Goal: Transaction & Acquisition: Obtain resource

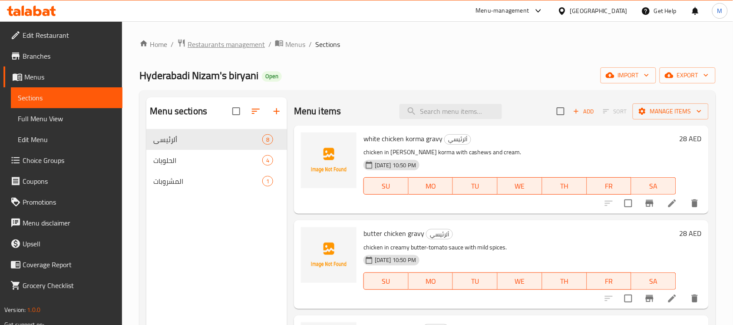
click at [241, 40] on span "Restaurants management" at bounding box center [226, 44] width 77 height 10
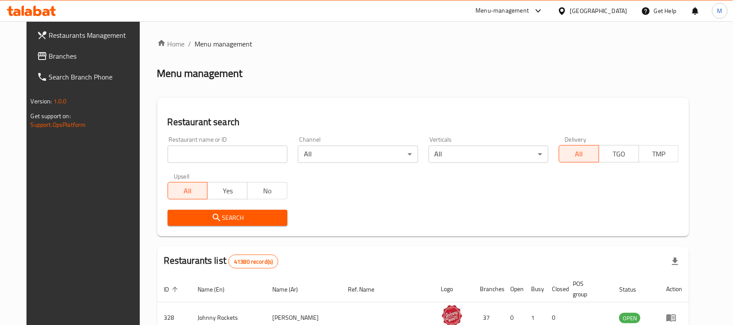
click at [576, 11] on div "[GEOGRAPHIC_DATA]" at bounding box center [598, 11] width 57 height 10
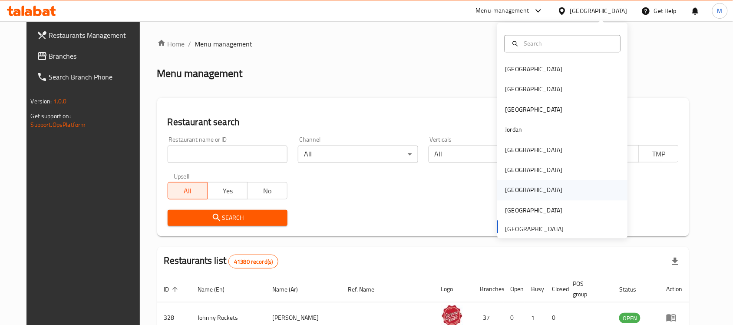
click at [518, 189] on div "[GEOGRAPHIC_DATA]" at bounding box center [533, 190] width 71 height 20
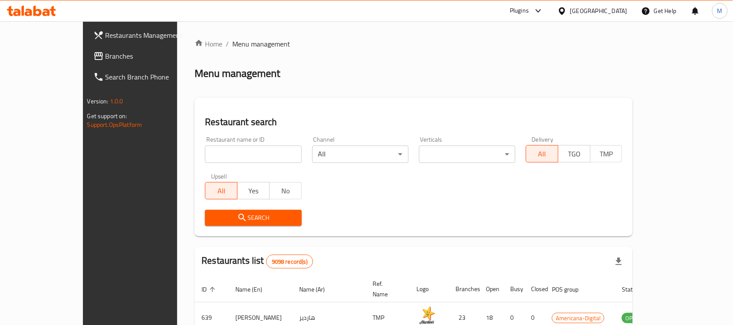
click at [205, 148] on input "search" at bounding box center [253, 153] width 96 height 17
paste input "Butter & Corn"
type input "Butter & Corn"
click button "Search" at bounding box center [253, 218] width 96 height 16
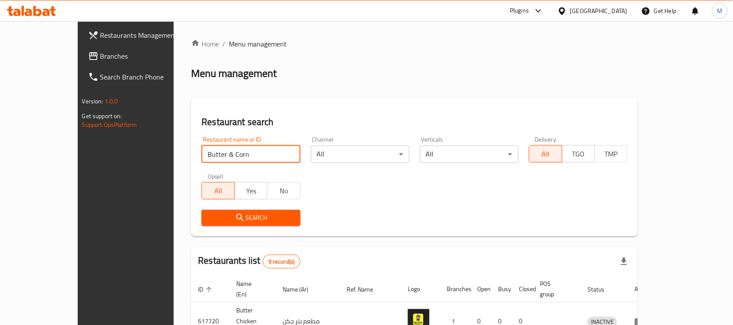
click at [100, 56] on span "Branches" at bounding box center [146, 56] width 93 height 10
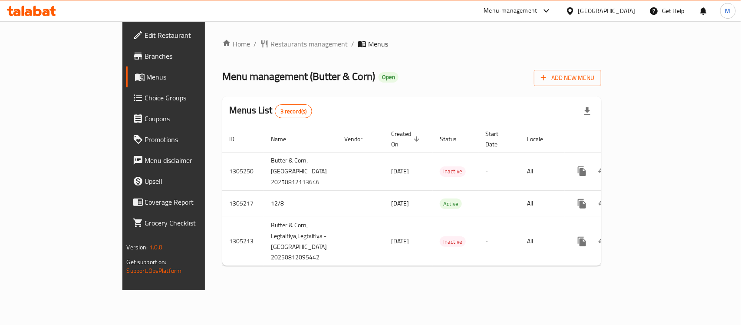
click at [240, 74] on span "Menu management ( Butter & Corn )" at bounding box center [298, 76] width 153 height 20
drag, startPoint x: 240, startPoint y: 74, endPoint x: 272, endPoint y: 74, distance: 32.1
click at [272, 74] on span "Menu management ( Butter & Corn )" at bounding box center [298, 76] width 153 height 20
copy span "Butter & Corn"
click at [322, 79] on div "Menu management ( Butter & Corn ) Open Add New Menu" at bounding box center [411, 76] width 379 height 20
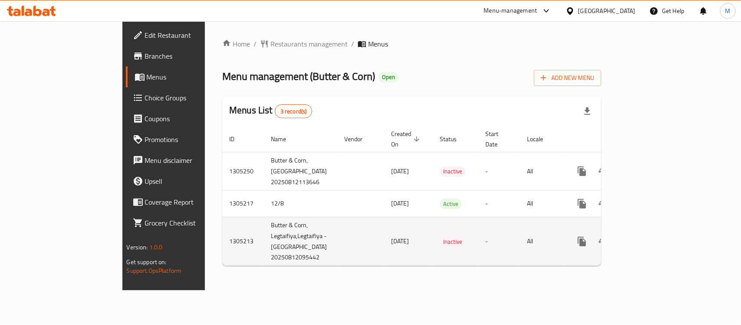
click at [650, 236] on icon "enhanced table" at bounding box center [645, 241] width 10 height 10
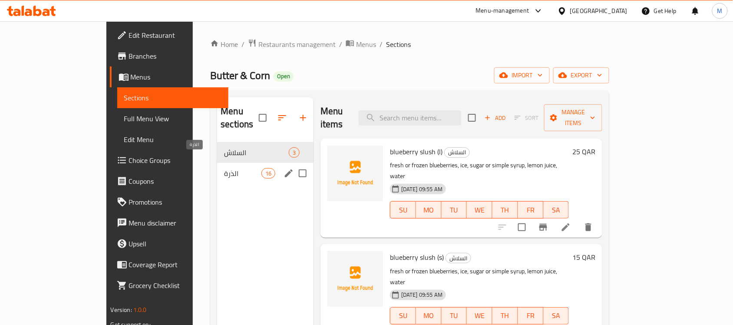
click at [224, 168] on span "الذرة" at bounding box center [242, 173] width 37 height 10
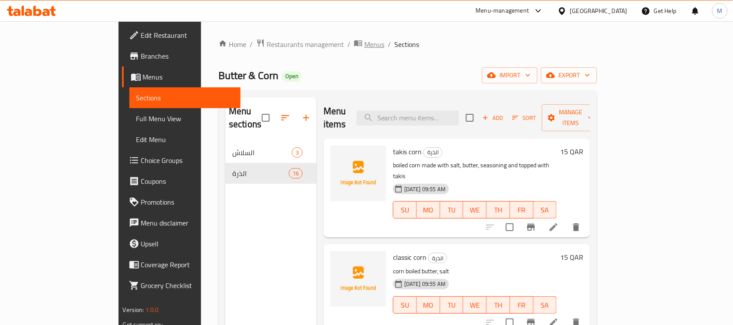
click at [364, 47] on span "Menus" at bounding box center [374, 44] width 20 height 10
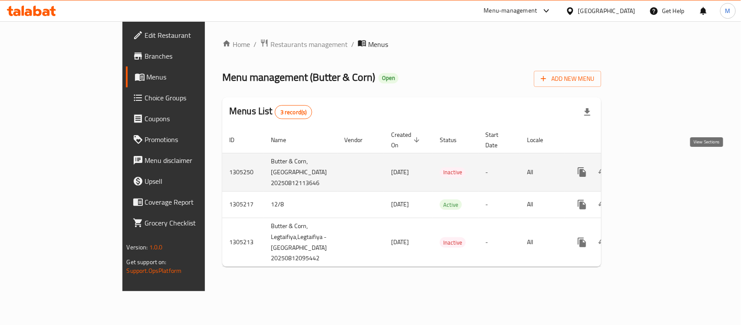
click at [650, 167] on icon "enhanced table" at bounding box center [645, 172] width 10 height 10
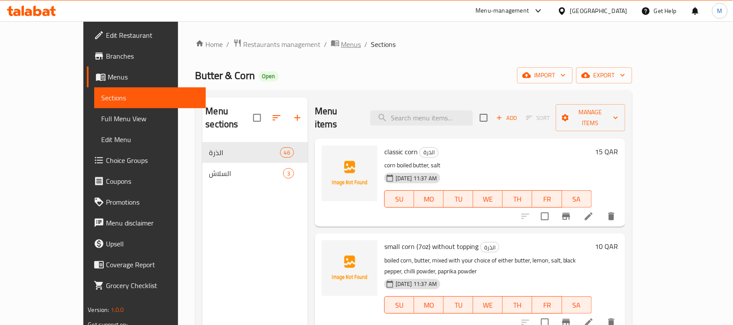
click at [341, 46] on span "Menus" at bounding box center [351, 44] width 20 height 10
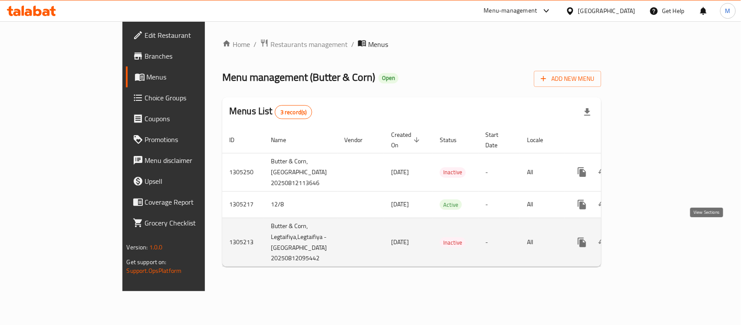
click at [649, 238] on icon "enhanced table" at bounding box center [645, 242] width 8 height 8
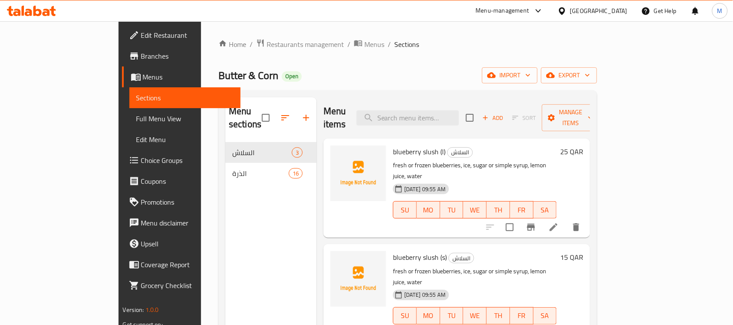
click at [306, 40] on ol "Home / Restaurants management / Menus / Sections" at bounding box center [407, 44] width 379 height 11
click at [287, 51] on div "Home / Restaurants management / Menus / Sections Butter & Corn Open import expo…" at bounding box center [407, 234] width 379 height 390
click at [364, 44] on span "Menus" at bounding box center [374, 44] width 20 height 10
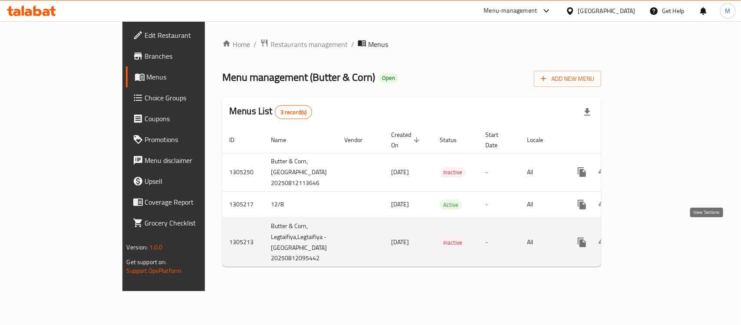
click at [650, 237] on icon "enhanced table" at bounding box center [645, 242] width 10 height 10
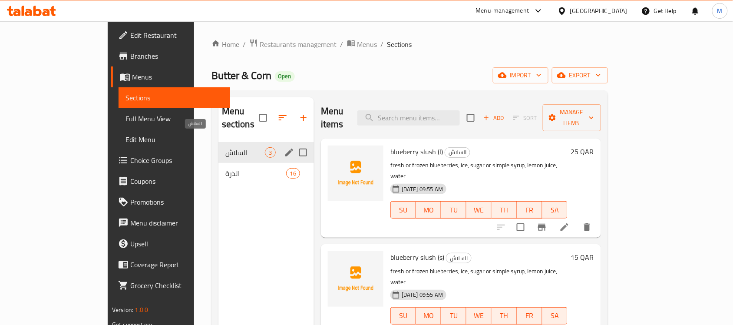
drag, startPoint x: 183, startPoint y: 138, endPoint x: 188, endPoint y: 139, distance: 5.0
click at [225, 147] on span "السلاش" at bounding box center [245, 152] width 40 height 10
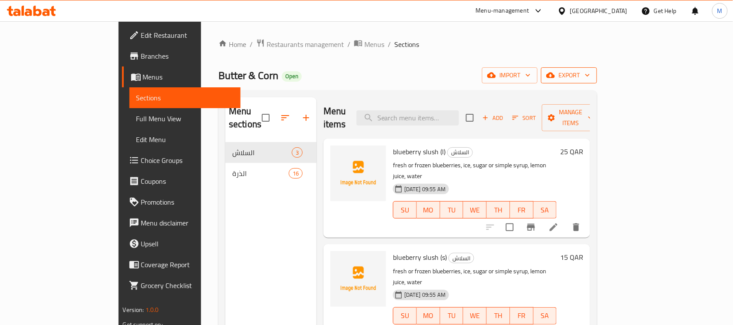
click at [592, 73] on icon "button" at bounding box center [587, 75] width 9 height 9
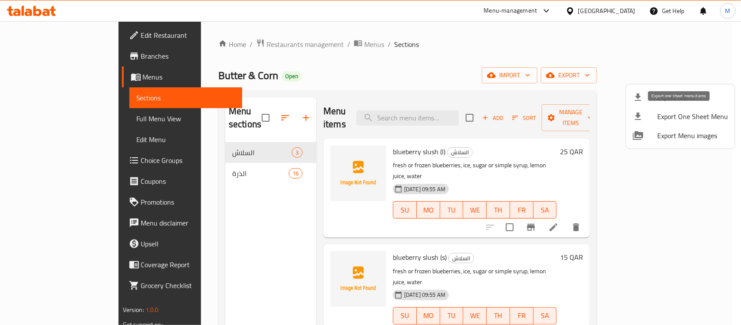
click at [687, 100] on span "Export Menu" at bounding box center [692, 97] width 71 height 10
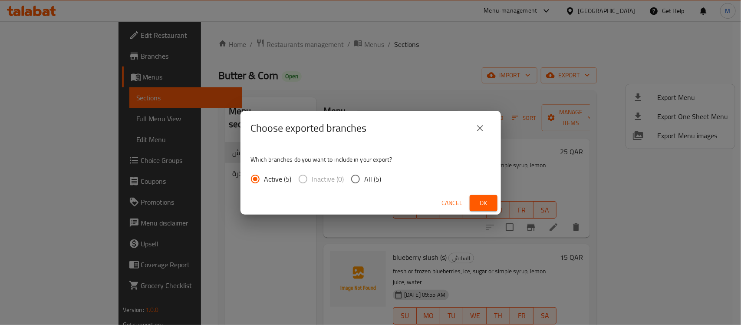
click at [354, 178] on input "All (5)" at bounding box center [355, 179] width 18 height 18
radio input "true"
click at [491, 196] on button "Ok" at bounding box center [484, 203] width 28 height 16
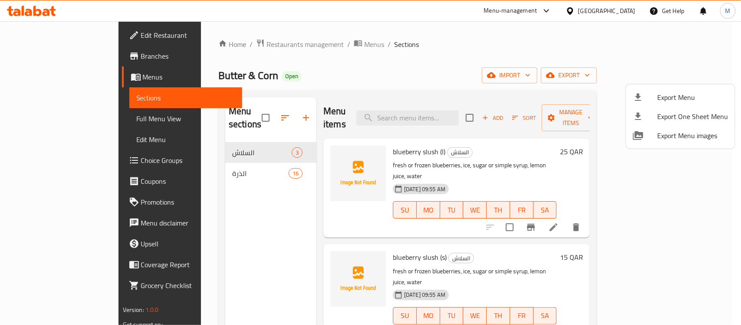
click at [212, 234] on div at bounding box center [370, 162] width 741 height 325
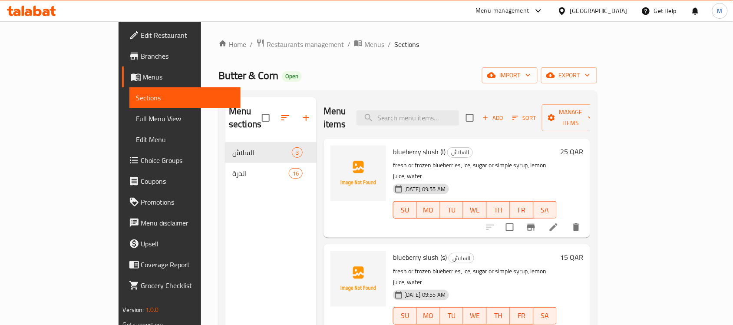
click at [136, 121] on span "Full Menu View" at bounding box center [185, 118] width 98 height 10
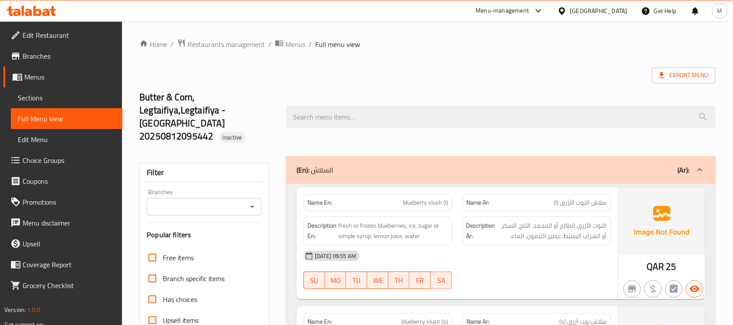
click at [565, 12] on icon at bounding box center [562, 10] width 6 height 7
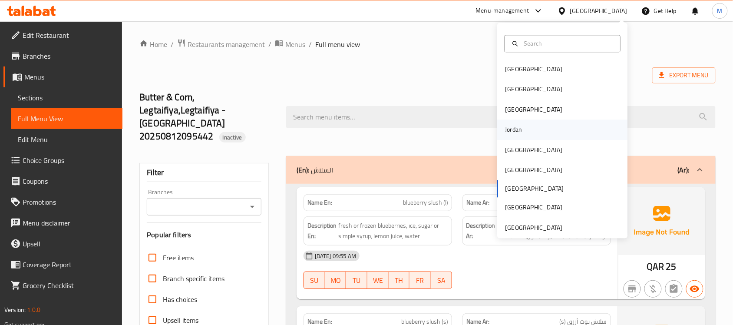
click at [514, 131] on div "Jordan" at bounding box center [513, 130] width 17 height 10
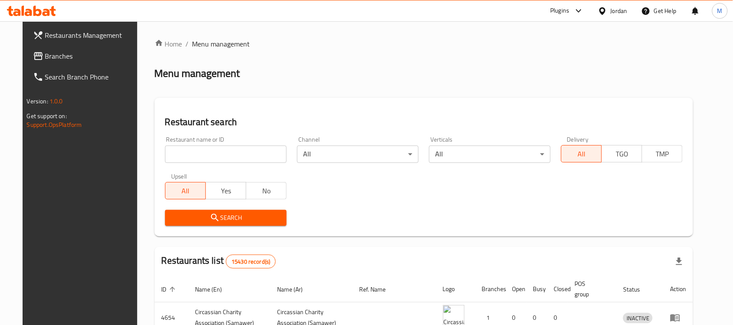
click at [211, 150] on input "search" at bounding box center [226, 153] width 122 height 17
paste input "BACKYARD BREW"
type input "BACKYARD BREW"
click button "Search" at bounding box center [226, 218] width 122 height 16
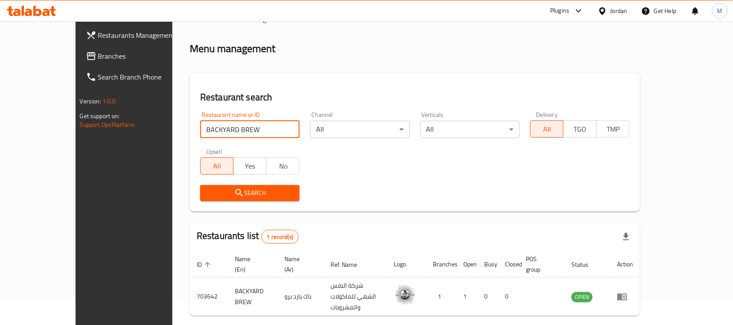
scroll to position [46, 0]
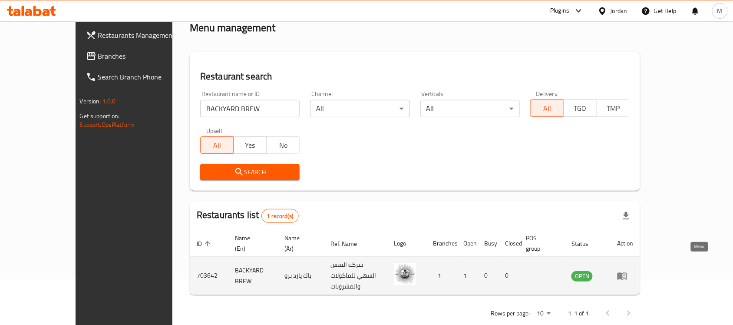
click at [626, 274] on icon "enhanced table" at bounding box center [624, 275] width 3 height 3
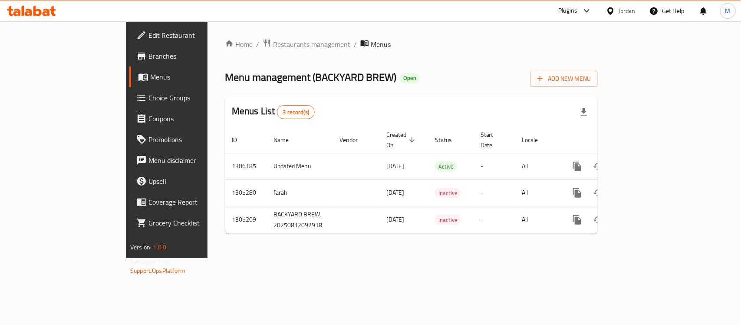
click at [264, 80] on span "Menu management ( BACKYARD BREW )" at bounding box center [311, 77] width 172 height 20
drag, startPoint x: 264, startPoint y: 80, endPoint x: 288, endPoint y: 80, distance: 23.9
click at [294, 80] on span "Menu management ( BACKYARD BREW )" at bounding box center [311, 77] width 172 height 20
copy span "BACKYARD BREW"
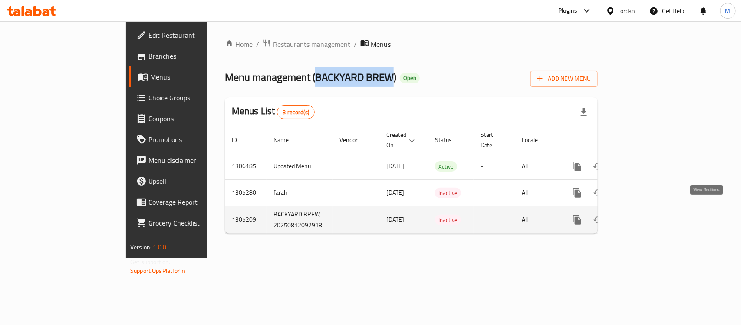
click at [645, 214] on icon "enhanced table" at bounding box center [640, 219] width 10 height 10
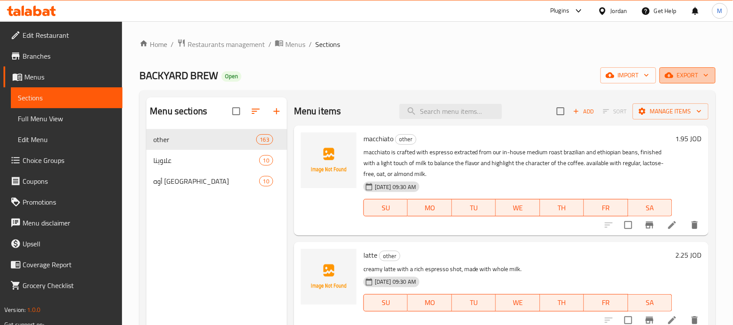
click at [701, 76] on span "export" at bounding box center [688, 75] width 42 height 11
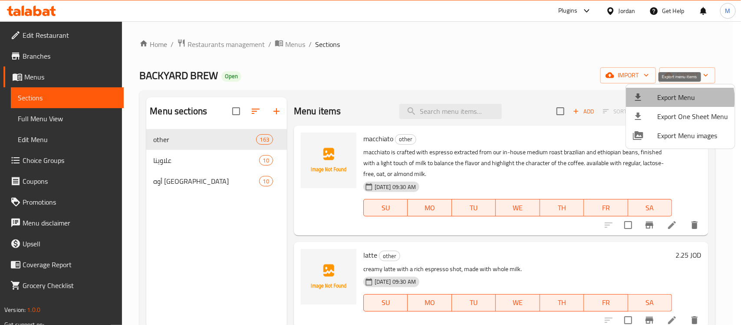
click at [676, 99] on span "Export Menu" at bounding box center [692, 97] width 71 height 10
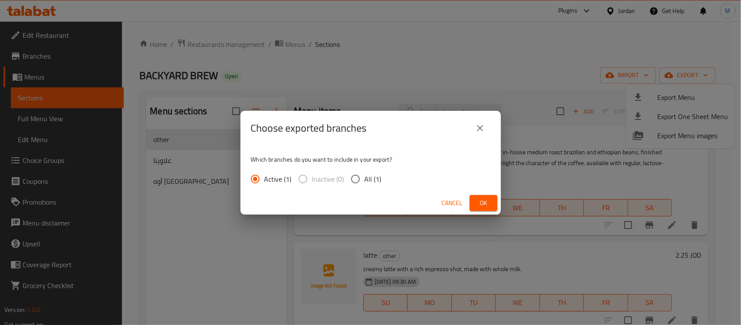
click at [368, 178] on span "All (1)" at bounding box center [373, 179] width 17 height 10
click at [365, 178] on input "All (1)" at bounding box center [355, 179] width 18 height 18
radio input "true"
click at [481, 199] on span "Ok" at bounding box center [484, 203] width 14 height 11
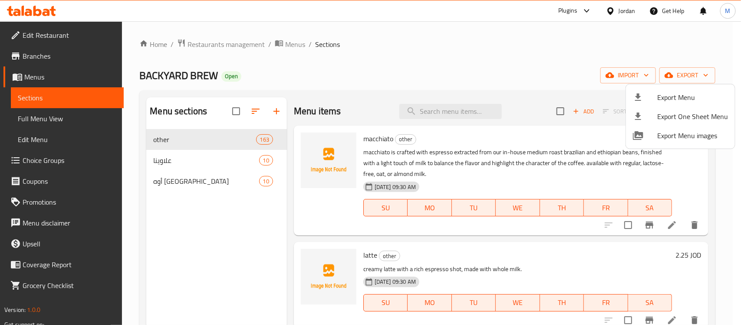
click at [650, 100] on div at bounding box center [645, 97] width 24 height 10
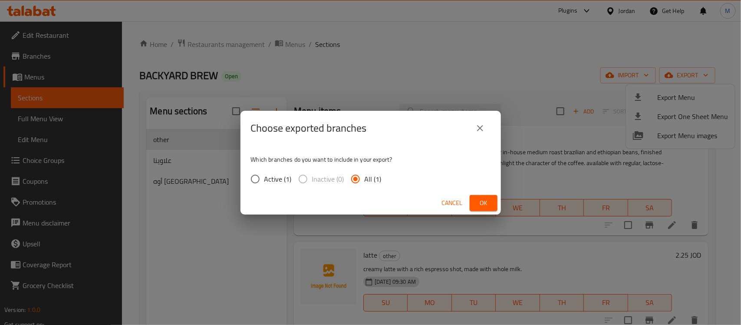
click at [477, 201] on span "Ok" at bounding box center [484, 203] width 14 height 11
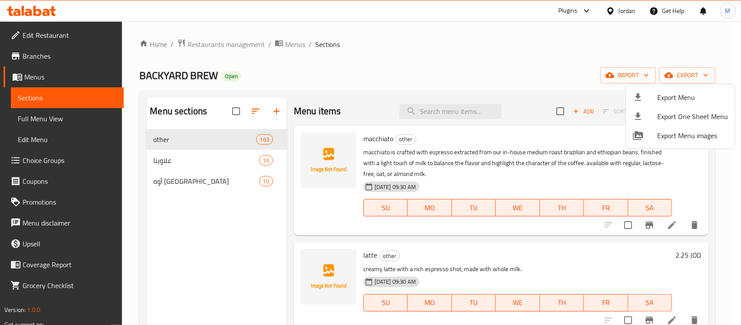
click at [405, 69] on div at bounding box center [370, 162] width 741 height 325
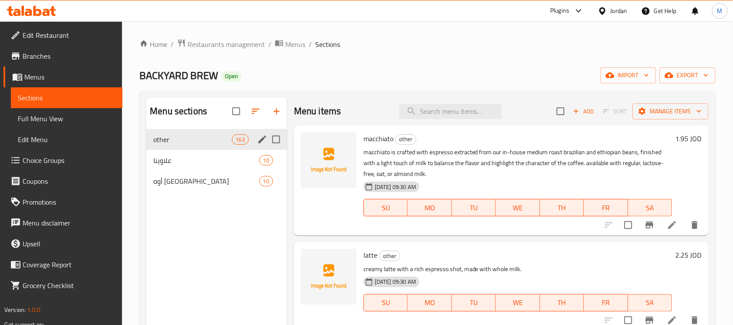
drag, startPoint x: 176, startPoint y: 142, endPoint x: 196, endPoint y: 147, distance: 20.5
click at [176, 142] on span "other" at bounding box center [192, 139] width 78 height 10
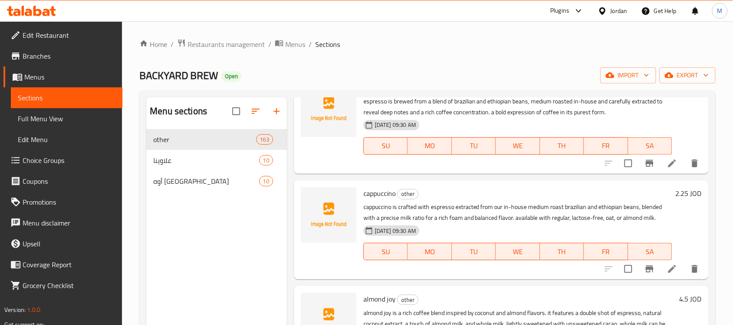
scroll to position [380, 0]
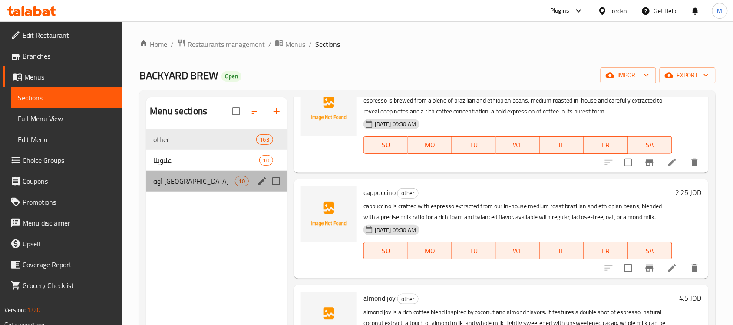
click at [173, 187] on div "أوه [GEOGRAPHIC_DATA] 10" at bounding box center [216, 181] width 141 height 21
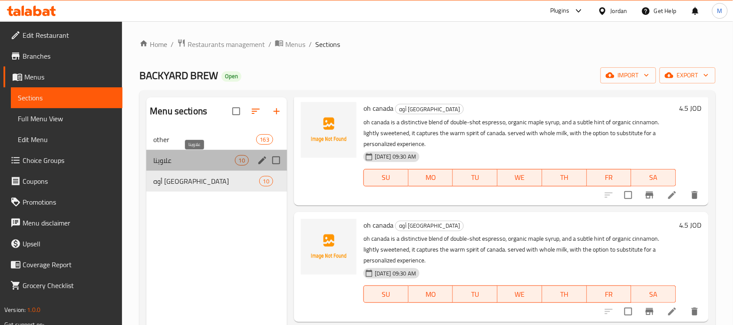
click at [188, 158] on span "علاوينا" at bounding box center [193, 160] width 81 height 10
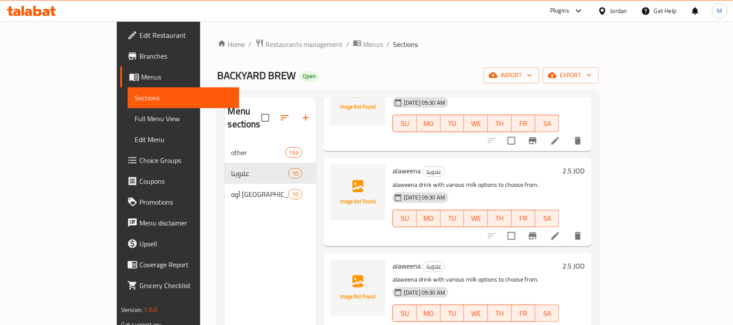
scroll to position [122, 0]
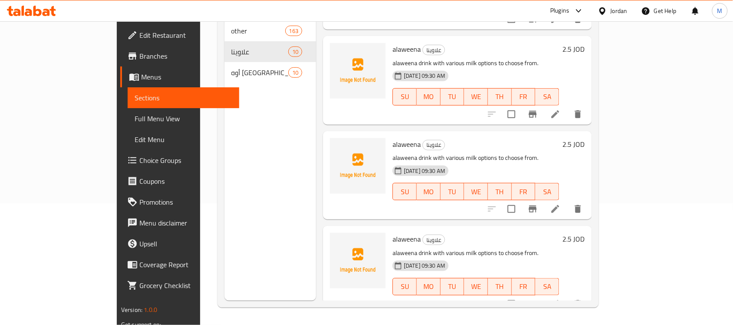
click at [135, 113] on span "Full Menu View" at bounding box center [184, 118] width 98 height 10
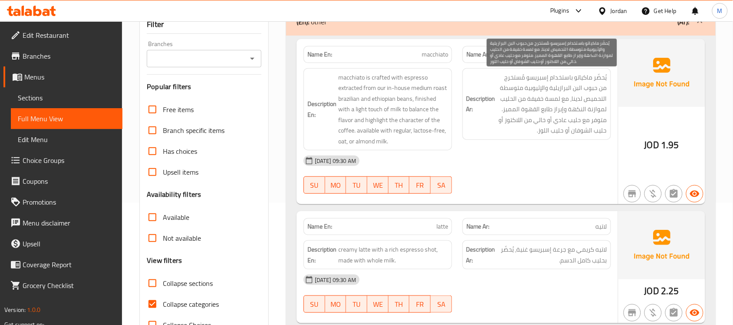
click at [520, 114] on span "يُحضّر ماكياتو باستخدام إسبريسو مُستخرج من حبوب البن البرازيلية والإثيوبية متوس…" at bounding box center [552, 104] width 110 height 64
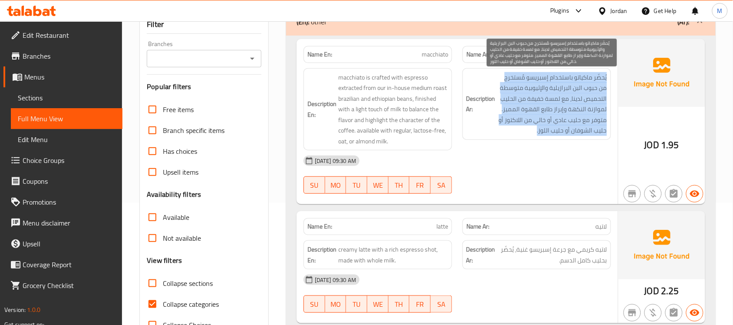
click at [520, 114] on span "يُحضّر ماكياتو باستخدام إسبريسو مُستخرج من حبوب البن البرازيلية والإثيوبية متوس…" at bounding box center [552, 104] width 110 height 64
click at [530, 109] on span "يُحضّر ماكياتو باستخدام إسبريسو مُستخرج من حبوب البن البرازيلية والإثيوبية متوس…" at bounding box center [552, 104] width 110 height 64
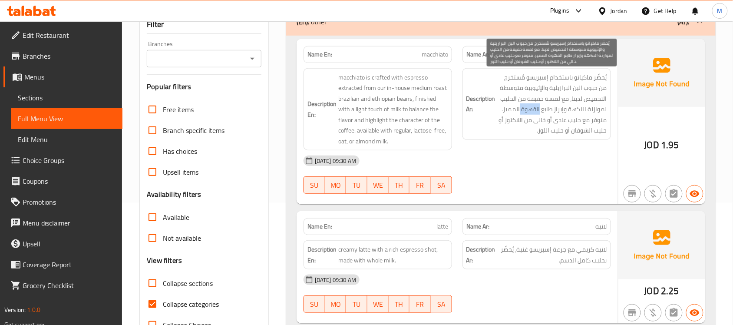
click at [530, 109] on span "يُحضّر ماكياتو باستخدام إسبريسو مُستخرج من حبوب البن البرازيلية والإثيوبية متوس…" at bounding box center [552, 104] width 110 height 64
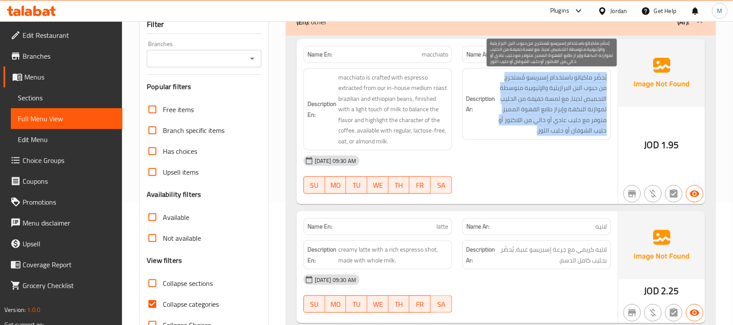
click at [530, 109] on span "يُحضّر ماكياتو باستخدام إسبريسو مُستخرج من حبوب البن البرازيلية والإثيوبية متوس…" at bounding box center [552, 104] width 110 height 64
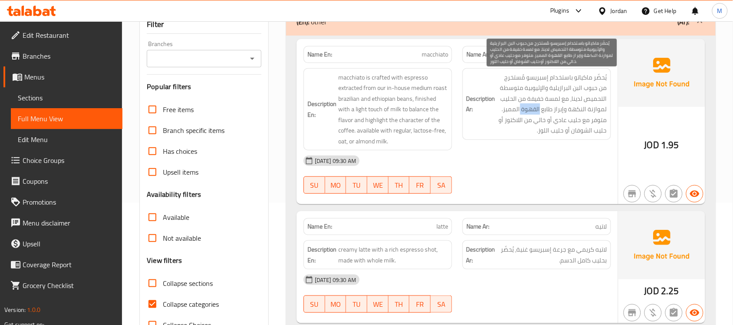
click at [530, 109] on span "يُحضّر ماكياتو باستخدام إسبريسو مُستخرج من حبوب البن البرازيلية والإثيوبية متوس…" at bounding box center [552, 104] width 110 height 64
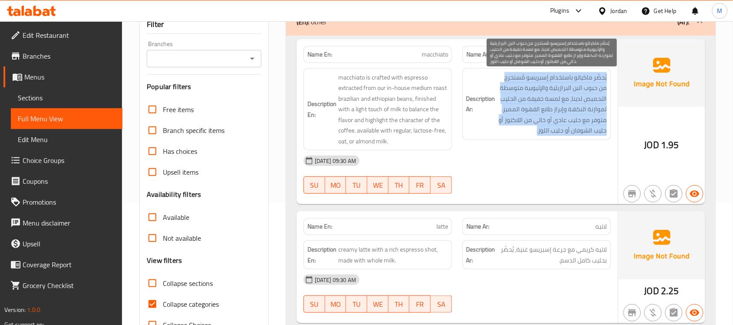
click at [530, 109] on span "يُحضّر ماكياتو باستخدام إسبريسو مُستخرج من حبوب البن البرازيلية والإثيوبية متوس…" at bounding box center [552, 104] width 110 height 64
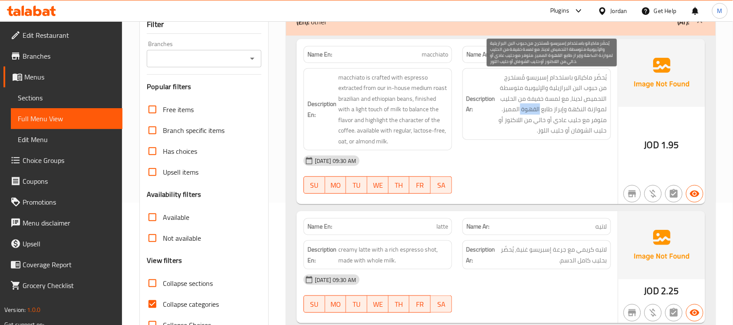
click at [530, 109] on span "يُحضّر ماكياتو باستخدام إسبريسو مُستخرج من حبوب البن البرازيلية والإثيوبية متوس…" at bounding box center [552, 104] width 110 height 64
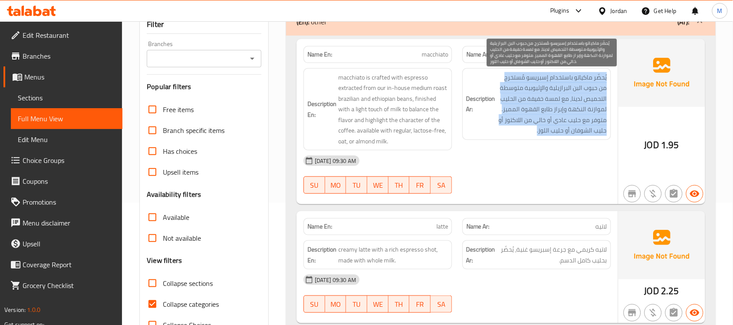
click at [530, 109] on span "يُحضّر ماكياتو باستخدام إسبريسو مُستخرج من حبوب البن البرازيلية والإثيوبية متوس…" at bounding box center [552, 104] width 110 height 64
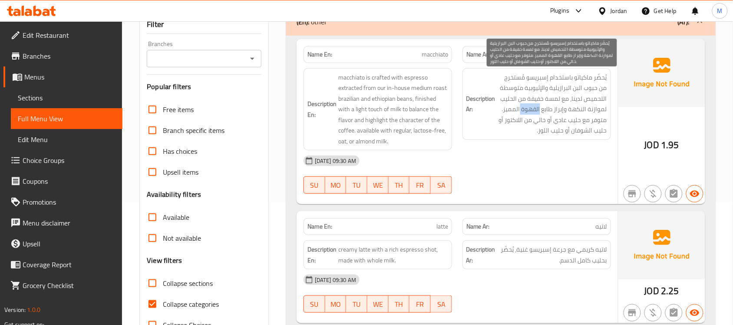
click at [530, 109] on span "يُحضّر ماكياتو باستخدام إسبريسو مُستخرج من حبوب البن البرازيلية والإثيوبية متوس…" at bounding box center [552, 104] width 110 height 64
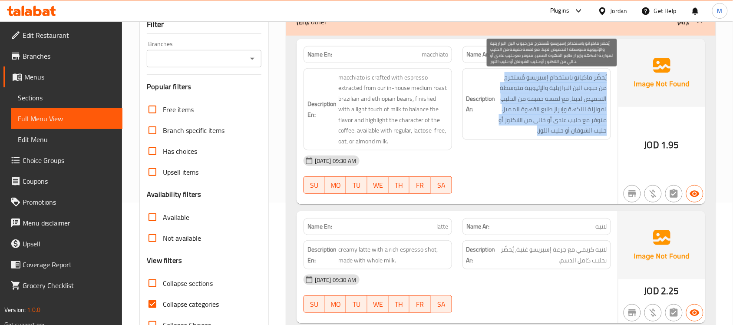
click at [530, 109] on span "يُحضّر ماكياتو باستخدام إسبريسو مُستخرج من حبوب البن البرازيلية والإثيوبية متوس…" at bounding box center [552, 104] width 110 height 64
click at [532, 109] on span "يُحضّر ماكياتو باستخدام إسبريسو مُستخرج من حبوب البن البرازيلية والإثيوبية متوس…" at bounding box center [552, 104] width 110 height 64
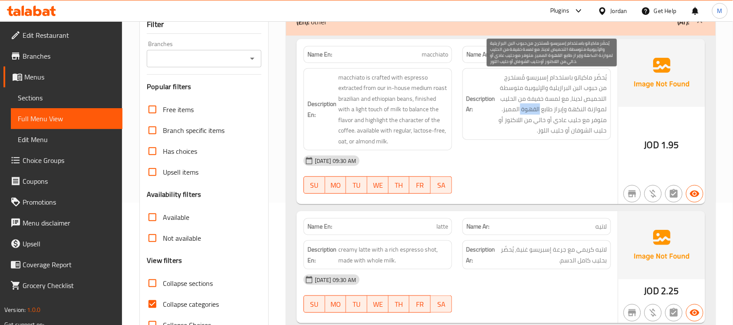
click at [532, 109] on span "يُحضّر ماكياتو باستخدام إسبريسو مُستخرج من حبوب البن البرازيلية والإثيوبية متوس…" at bounding box center [552, 104] width 110 height 64
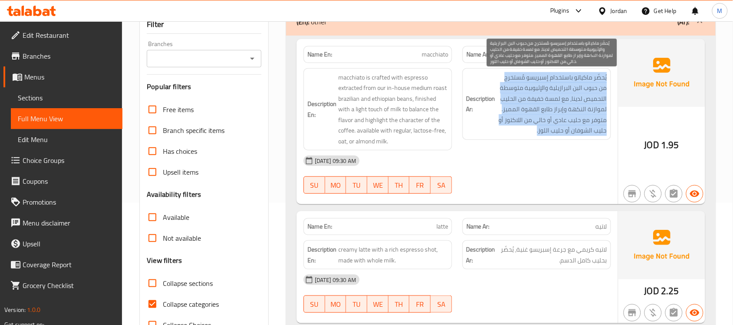
click at [532, 109] on span "يُحضّر ماكياتو باستخدام إسبريسو مُستخرج من حبوب البن البرازيلية والإثيوبية متوس…" at bounding box center [552, 104] width 110 height 64
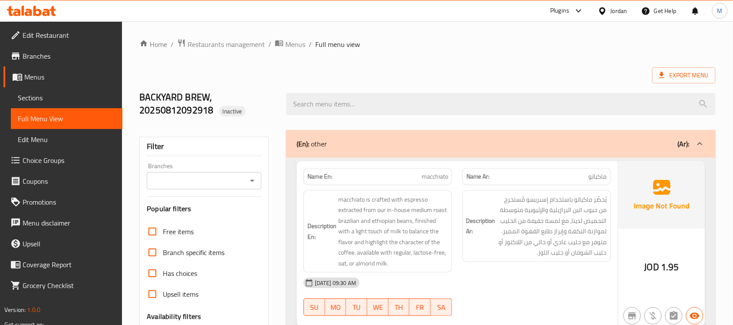
click at [30, 92] on span "Sections" at bounding box center [67, 97] width 98 height 10
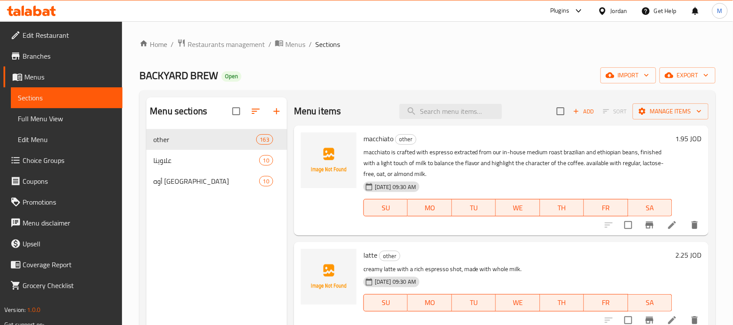
click at [609, 7] on div at bounding box center [604, 11] width 13 height 10
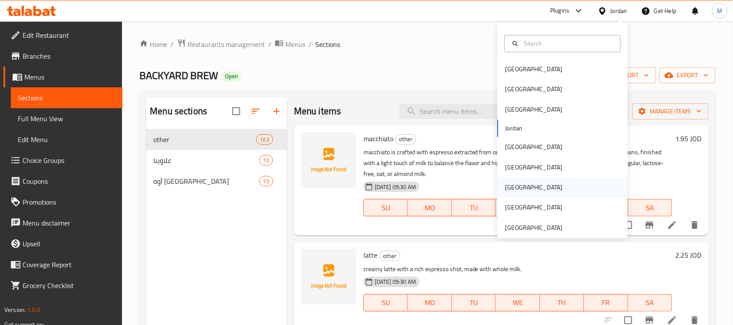
click at [510, 188] on div "[GEOGRAPHIC_DATA]" at bounding box center [533, 188] width 57 height 10
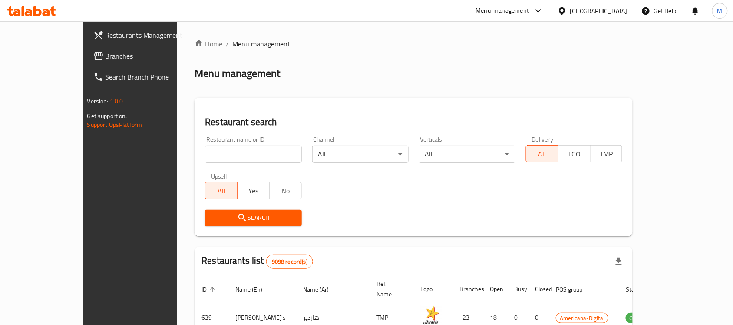
click at [205, 153] on input "search" at bounding box center [253, 153] width 96 height 17
paste input "Butter & Corn"
type input "Butter & Corn"
click button "Search" at bounding box center [253, 218] width 96 height 16
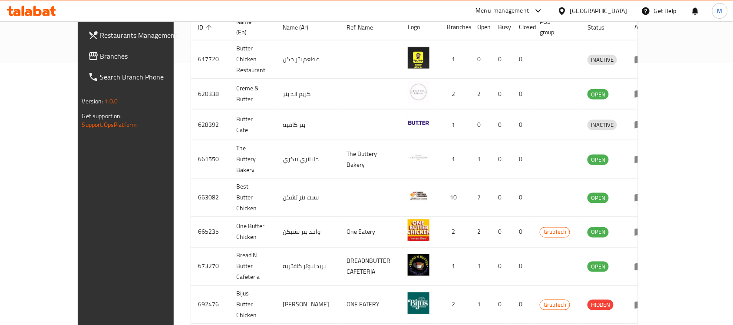
scroll to position [74, 0]
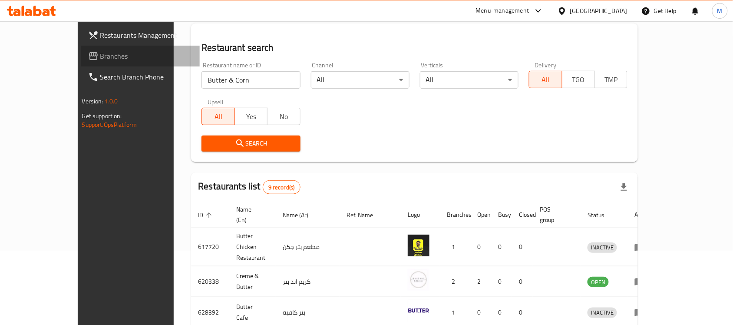
click at [100, 59] on span "Branches" at bounding box center [146, 56] width 93 height 10
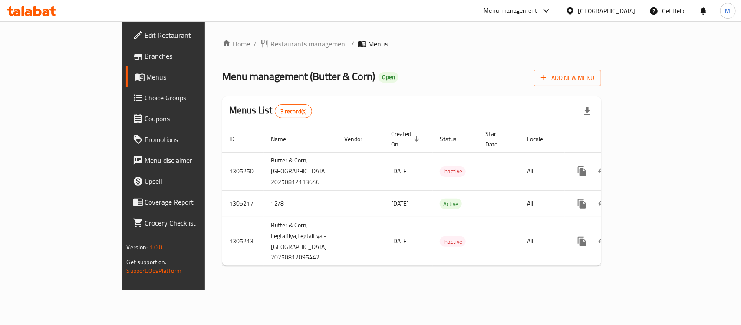
click at [247, 74] on span "Menu management ( Butter & Corn )" at bounding box center [298, 76] width 153 height 20
drag, startPoint x: 247, startPoint y: 74, endPoint x: 275, endPoint y: 75, distance: 28.2
click at [275, 75] on span "Menu management ( Butter & Corn )" at bounding box center [298, 76] width 153 height 20
copy span "Butter & Corn"
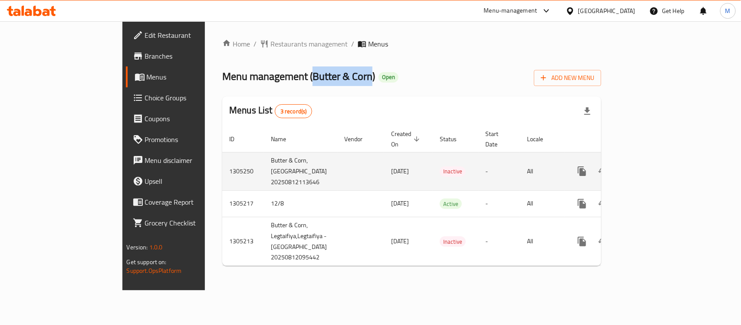
click at [649, 167] on icon "enhanced table" at bounding box center [645, 171] width 8 height 8
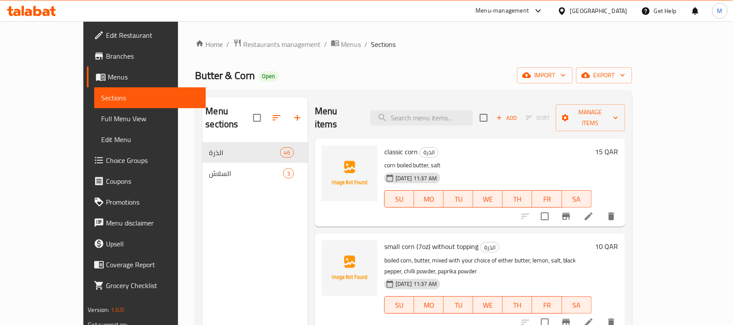
click at [195, 76] on span "Butter & Corn" at bounding box center [225, 76] width 60 height 20
drag, startPoint x: 162, startPoint y: 76, endPoint x: 185, endPoint y: 74, distance: 22.7
click at [195, 74] on span "Butter & Corn" at bounding box center [225, 76] width 60 height 20
copy span "Butter & Corn"
click at [565, 7] on icon at bounding box center [562, 10] width 6 height 7
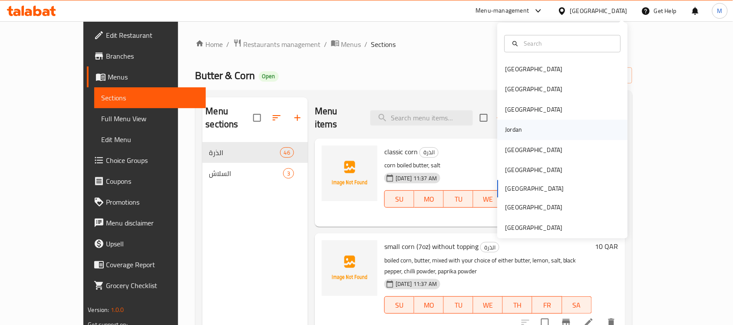
click at [513, 129] on div "Jordan" at bounding box center [513, 130] width 17 height 10
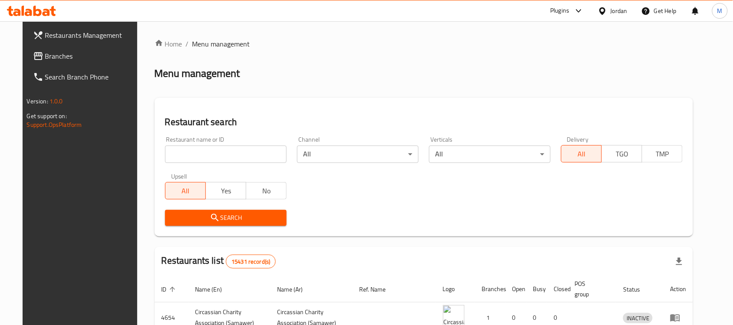
click at [197, 155] on input "search" at bounding box center [226, 153] width 122 height 17
paste input "مطعم اصول الزربيان"
type input "مطعم اصول الزربيان"
click button "Search" at bounding box center [226, 218] width 122 height 16
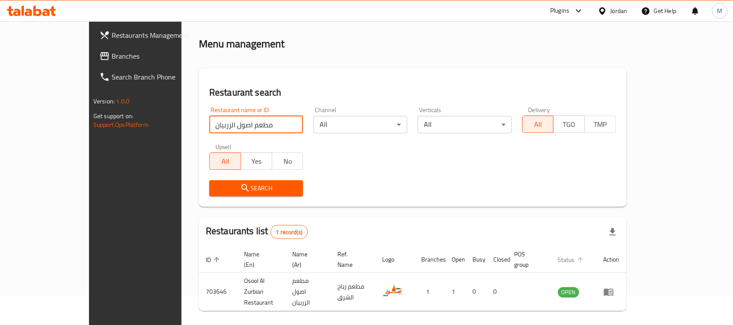
scroll to position [46, 0]
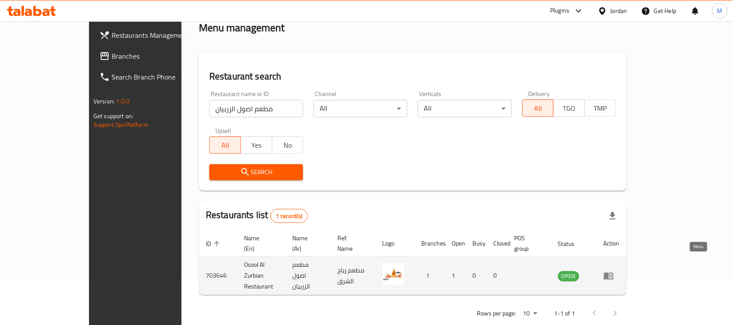
click at [612, 274] on icon "enhanced table" at bounding box center [610, 275] width 3 height 3
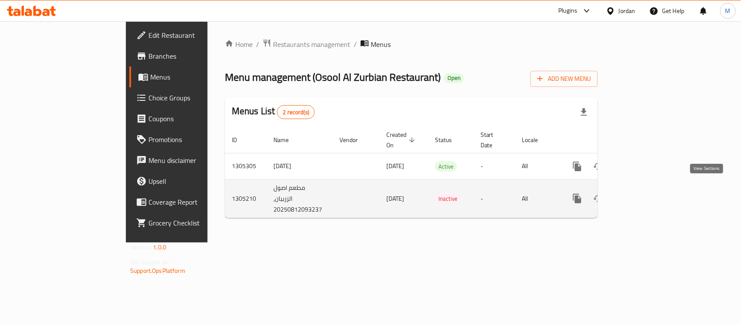
click at [645, 193] on icon "enhanced table" at bounding box center [640, 198] width 10 height 10
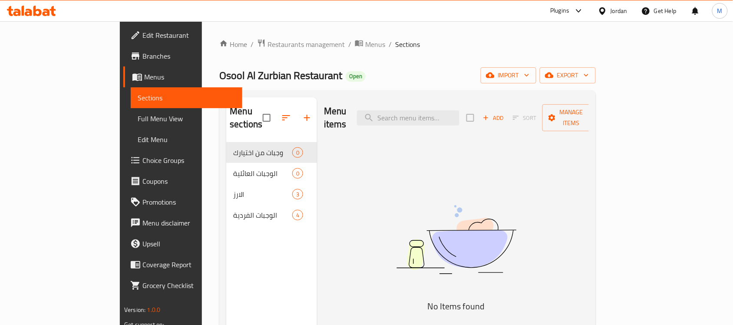
click at [219, 75] on span "Osool Al Zurbian Restaurant" at bounding box center [280, 76] width 123 height 20
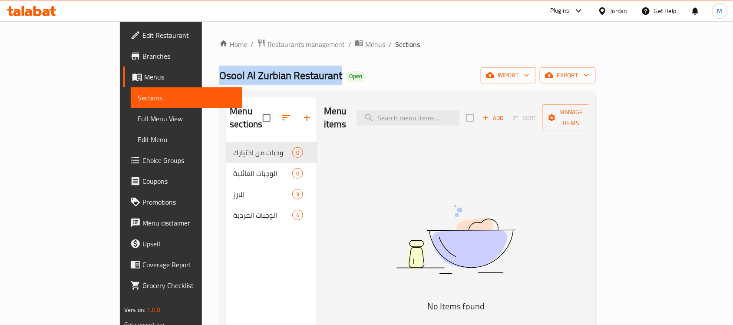
drag, startPoint x: 144, startPoint y: 75, endPoint x: 220, endPoint y: 73, distance: 76.5
click at [220, 73] on span "Osool Al Zurbian Restaurant" at bounding box center [280, 76] width 123 height 20
copy span "Osool Al Zurbian Restaurant"
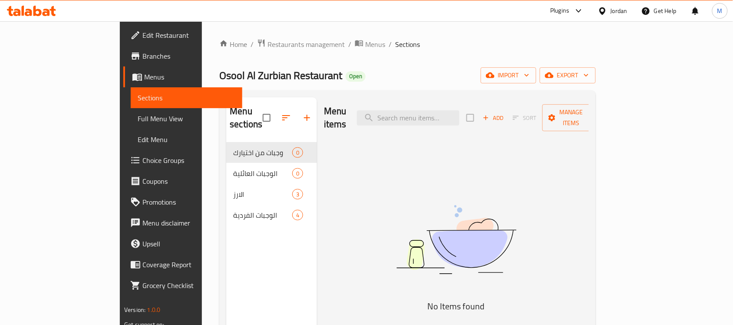
click at [595, 64] on div "Home / Restaurants management / Menus / Sections Osool Al Zurbian Restaurant Op…" at bounding box center [407, 234] width 376 height 390
click at [589, 71] on span "export" at bounding box center [568, 75] width 42 height 11
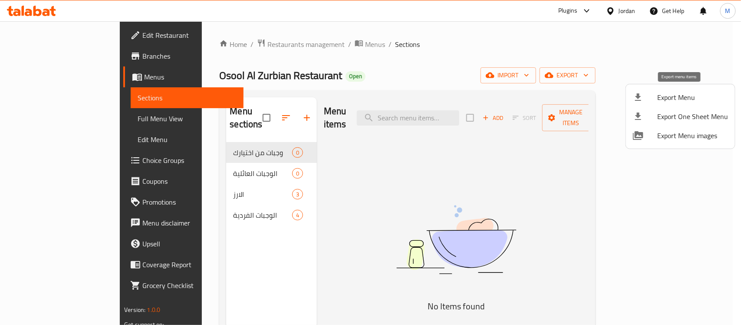
click at [687, 96] on span "Export Menu" at bounding box center [692, 97] width 71 height 10
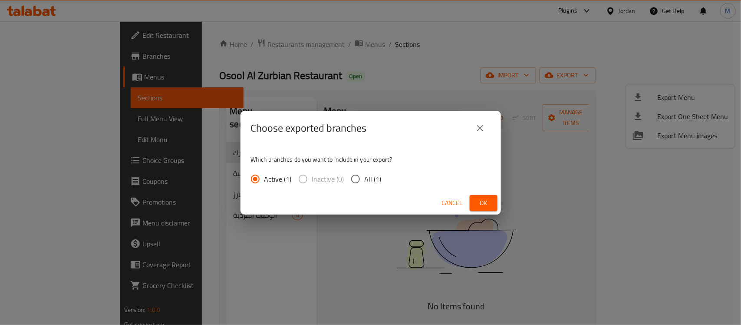
click at [367, 181] on span "All (1)" at bounding box center [373, 179] width 17 height 10
click at [365, 181] on input "All (1)" at bounding box center [355, 179] width 18 height 18
radio input "true"
click at [486, 205] on span "Ok" at bounding box center [484, 203] width 14 height 11
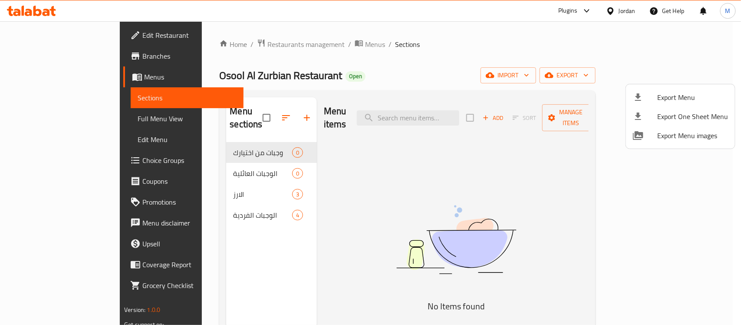
click at [385, 72] on div at bounding box center [370, 162] width 741 height 325
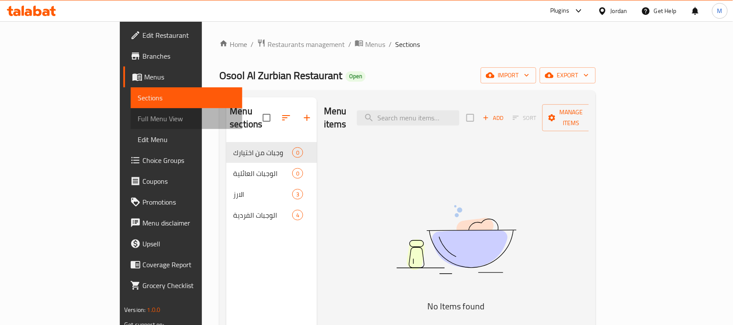
click at [138, 115] on span "Full Menu View" at bounding box center [187, 118] width 98 height 10
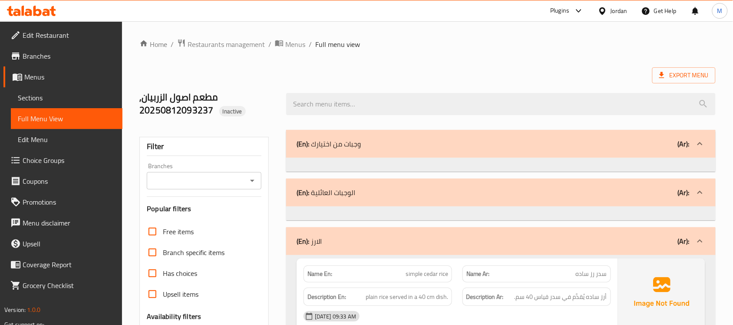
click at [189, 99] on h2 "مطعم اصول الزربيان, 20250812093237 Inactive" at bounding box center [207, 104] width 136 height 26
click at [201, 96] on h2 "مطعم اصول الزربيان, 20250812093237 Inactive" at bounding box center [207, 104] width 136 height 26
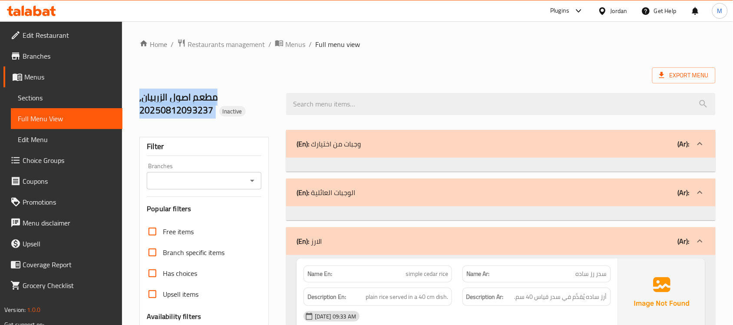
click at [201, 96] on h2 "مطعم اصول الزربيان, 20250812093237 Inactive" at bounding box center [207, 104] width 136 height 26
click at [206, 96] on h2 "مطعم اصول الزربيان, 20250812093237 Inactive" at bounding box center [207, 104] width 136 height 26
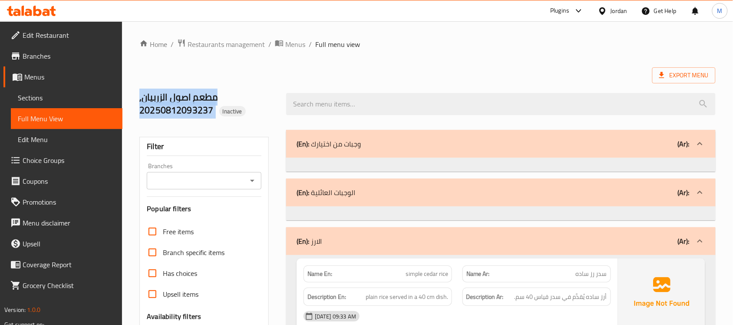
click at [206, 96] on h2 "مطعم اصول الزربيان, 20250812093237 Inactive" at bounding box center [207, 104] width 136 height 26
